Goal: Transaction & Acquisition: Purchase product/service

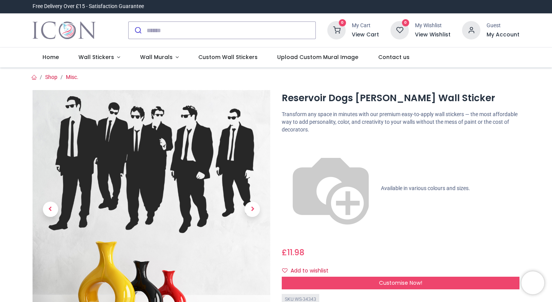
click at [184, 178] on img at bounding box center [152, 209] width 238 height 238
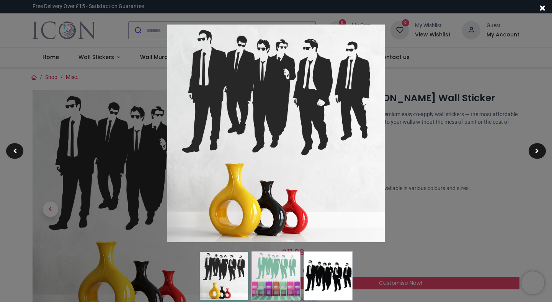
click at [257, 152] on img at bounding box center [276, 134] width 218 height 218
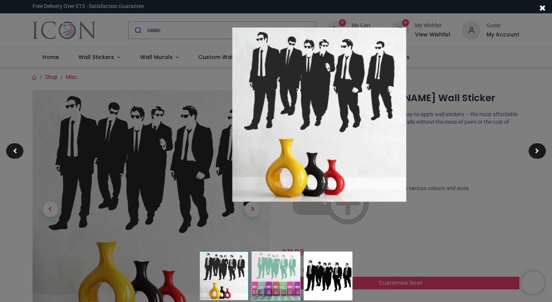
click at [300, 133] on img at bounding box center [319, 115] width 174 height 174
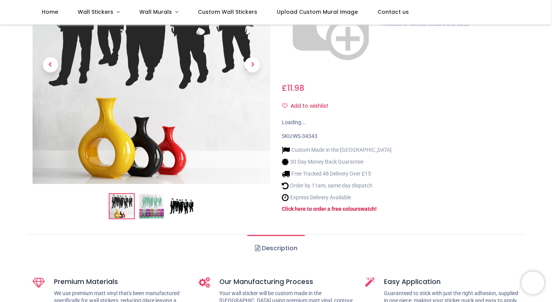
scroll to position [123, 0]
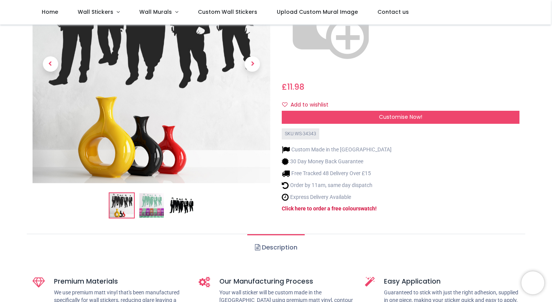
click at [187, 193] on img at bounding box center [181, 205] width 25 height 25
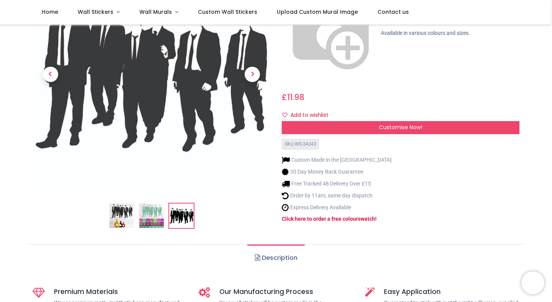
scroll to position [111, 0]
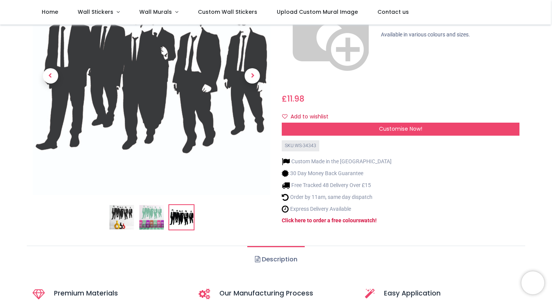
click at [167, 84] on img at bounding box center [152, 76] width 238 height 238
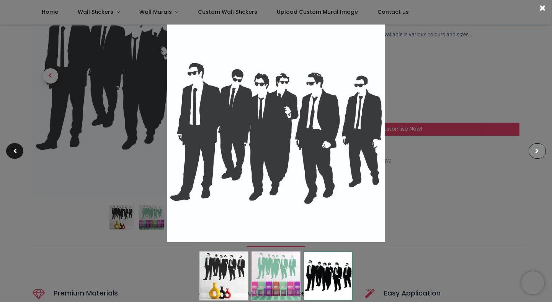
click at [538, 149] on span at bounding box center [537, 150] width 4 height 5
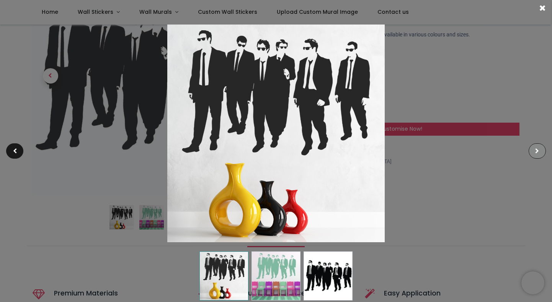
click at [538, 149] on span at bounding box center [537, 150] width 4 height 5
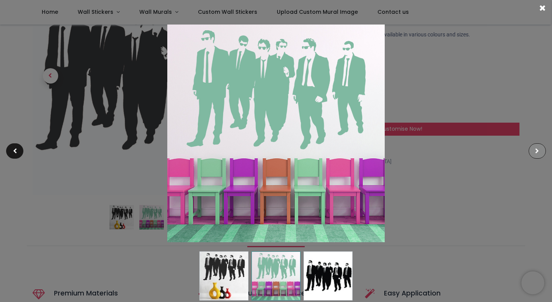
click at [537, 149] on span at bounding box center [537, 150] width 4 height 5
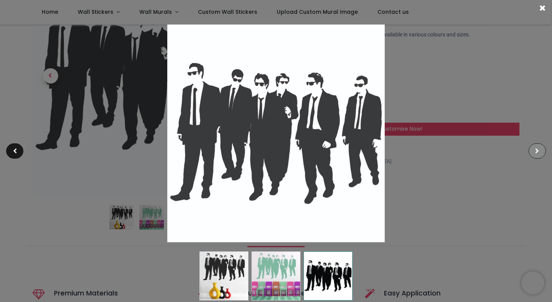
click at [536, 149] on span at bounding box center [537, 150] width 4 height 5
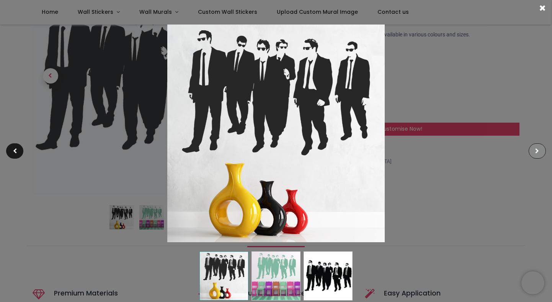
click at [536, 149] on span at bounding box center [537, 150] width 4 height 5
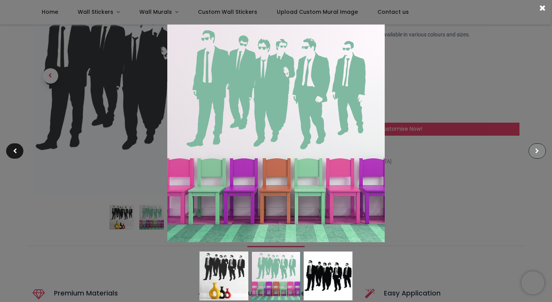
click at [536, 149] on span at bounding box center [537, 150] width 4 height 5
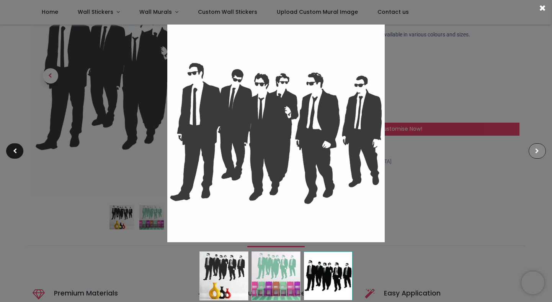
click at [536, 149] on span at bounding box center [537, 150] width 4 height 5
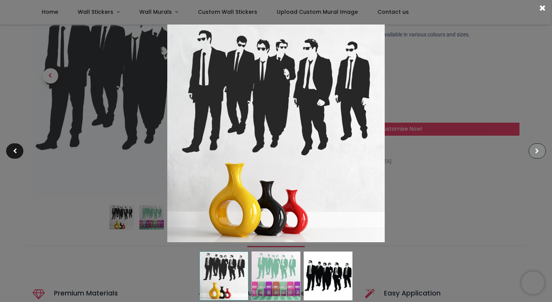
click at [536, 149] on span at bounding box center [537, 150] width 4 height 5
